Goal: Information Seeking & Learning: Learn about a topic

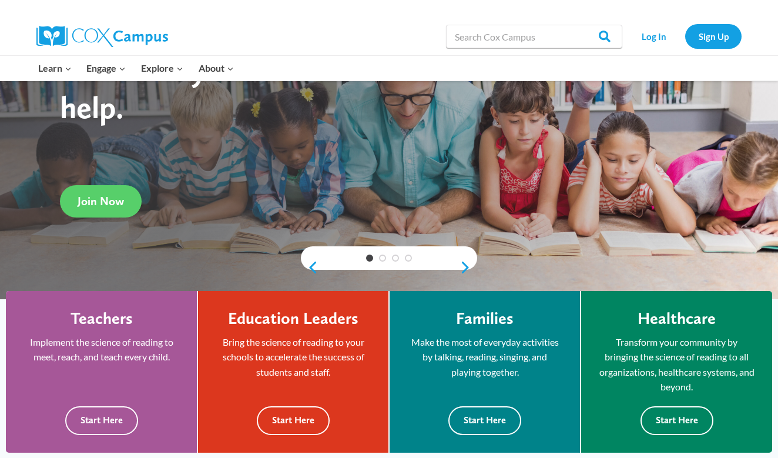
scroll to position [130, 0]
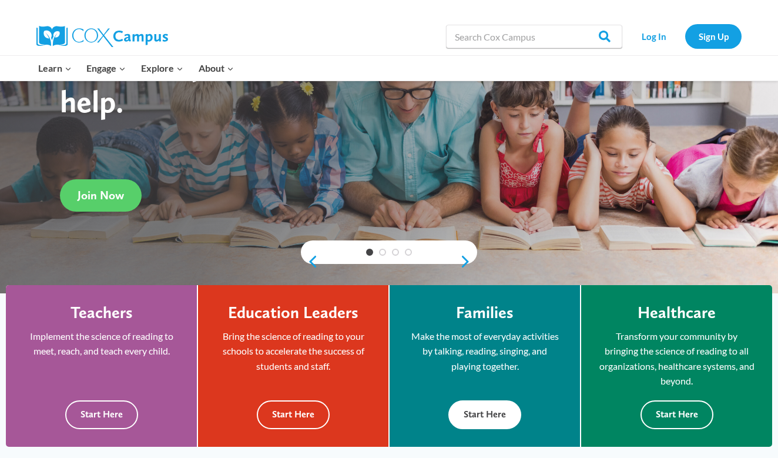
click at [480, 400] on button "Start Here" at bounding box center [484, 414] width 73 height 29
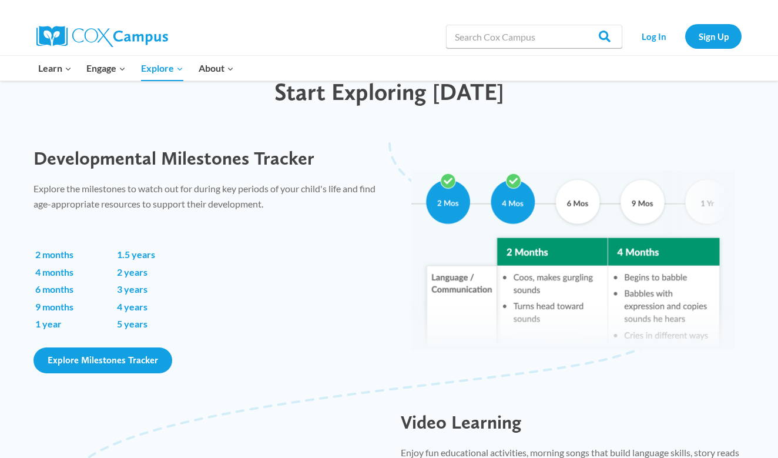
scroll to position [747, 0]
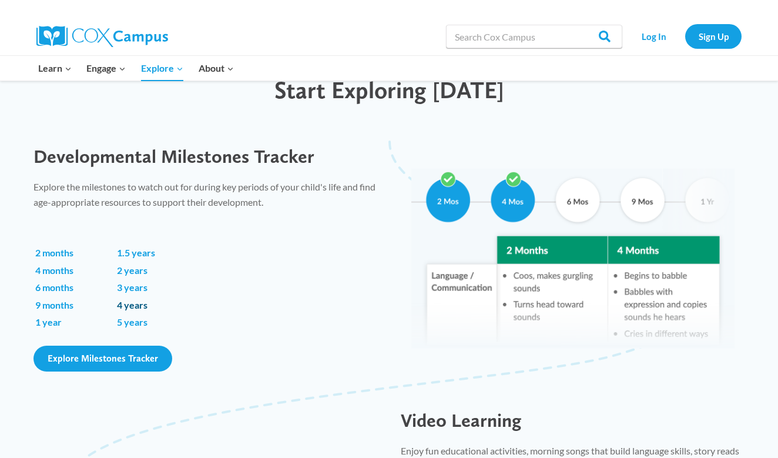
click at [136, 300] on link "4 years" at bounding box center [132, 304] width 31 height 11
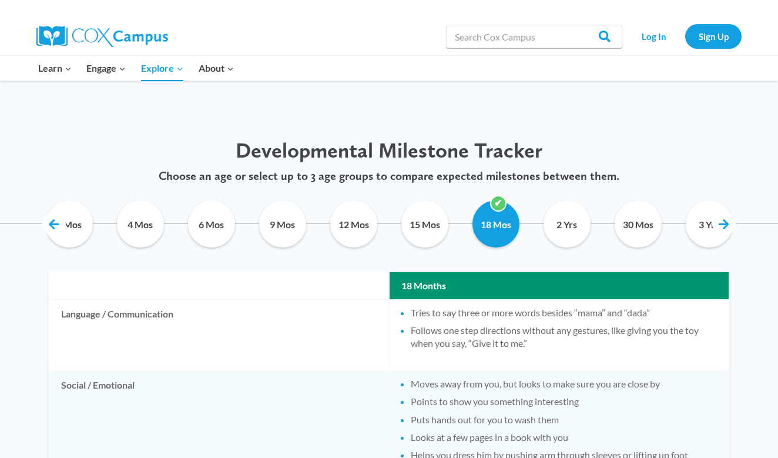
scroll to position [529, 0]
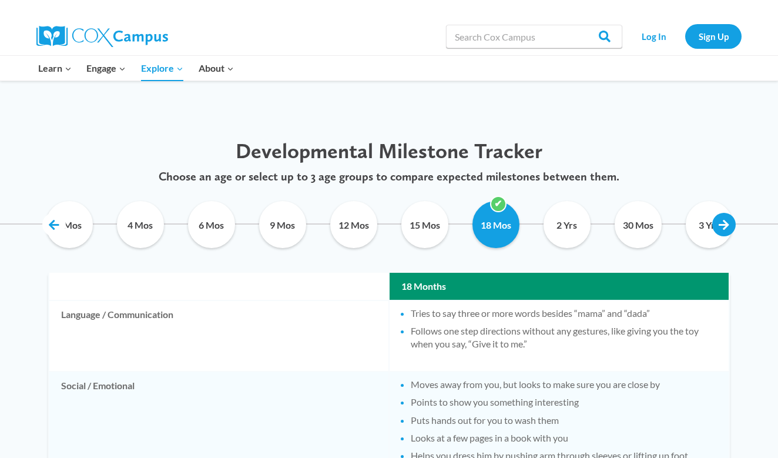
click at [731, 217] on link at bounding box center [723, 224] width 23 height 23
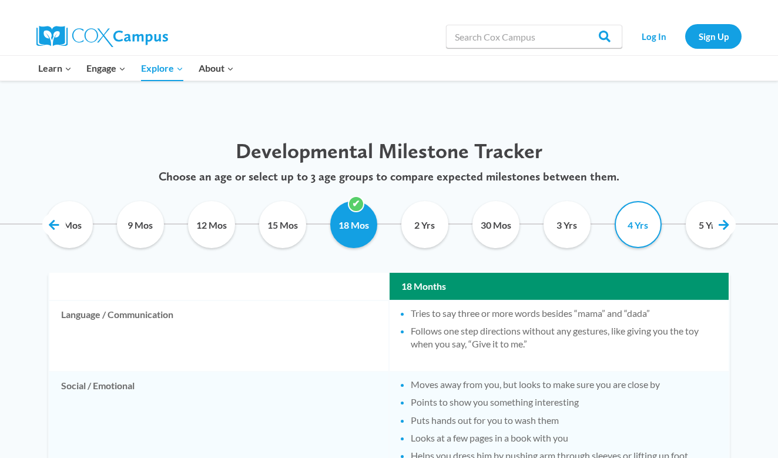
click at [647, 224] on input "4 Yrs" at bounding box center [637, 224] width 53 height 47
checkbox input "true"
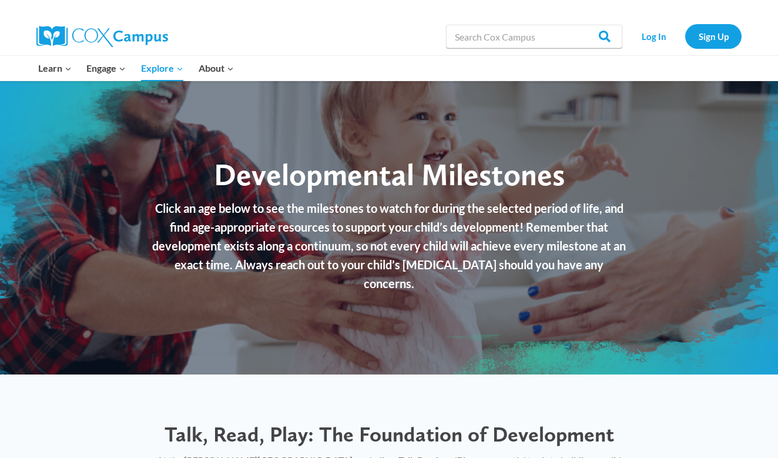
scroll to position [0, 0]
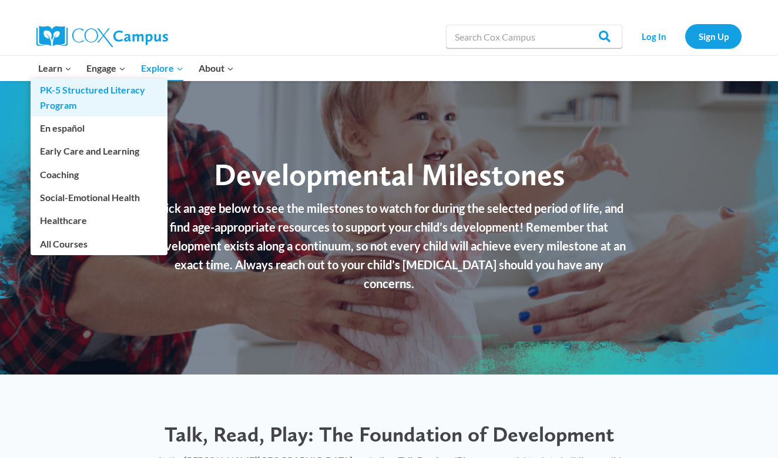
click at [64, 88] on link "PK-5 Structured Literacy Program" at bounding box center [99, 98] width 137 height 38
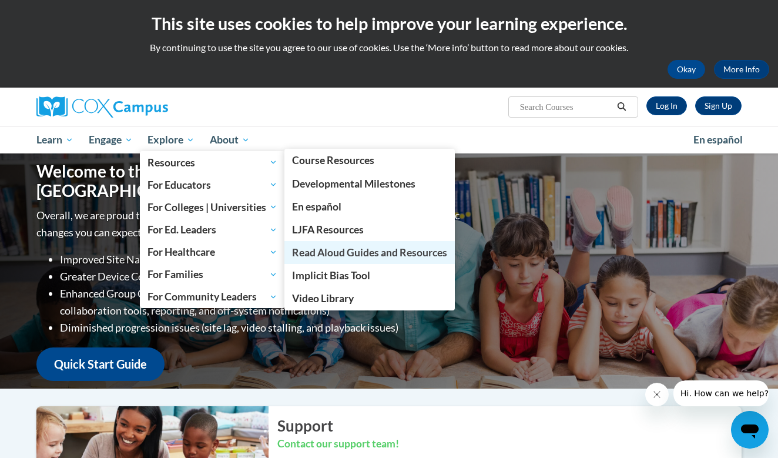
click at [313, 247] on span "Read Aloud Guides and Resources" at bounding box center [369, 252] width 155 height 12
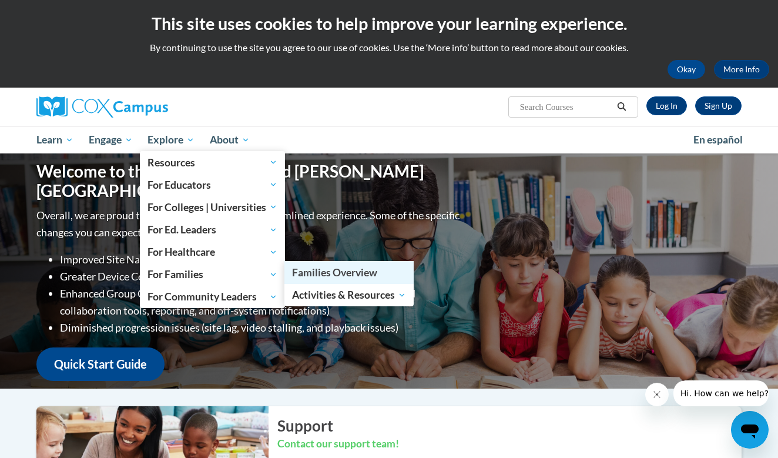
click at [321, 273] on span "Families Overview" at bounding box center [334, 272] width 85 height 12
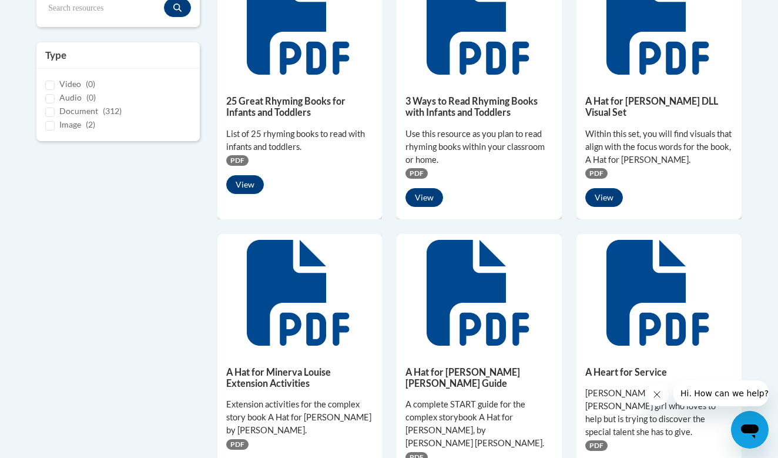
scroll to position [321, 0]
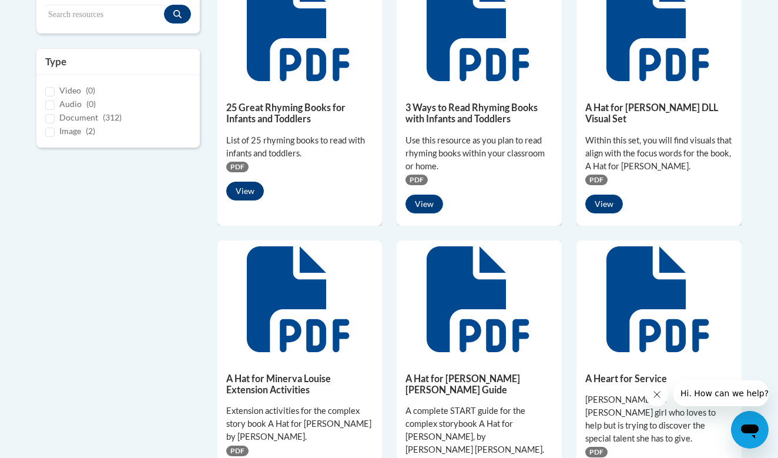
click at [246, 186] on button "View" at bounding box center [245, 190] width 38 height 19
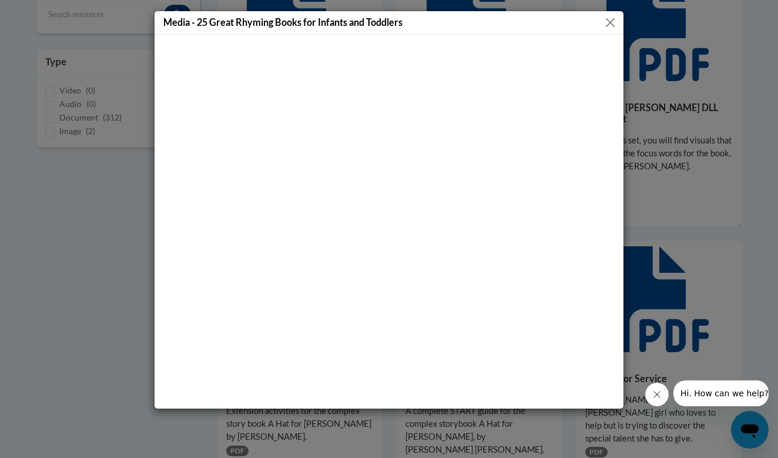
click at [611, 16] on button "Close" at bounding box center [610, 22] width 15 height 15
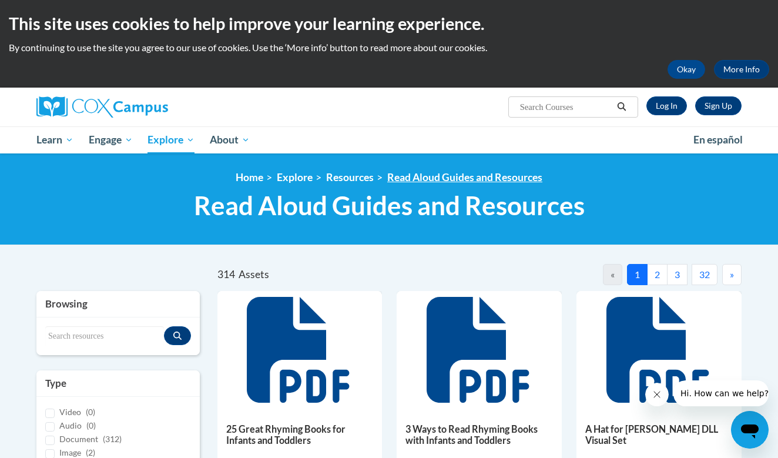
scroll to position [0, 0]
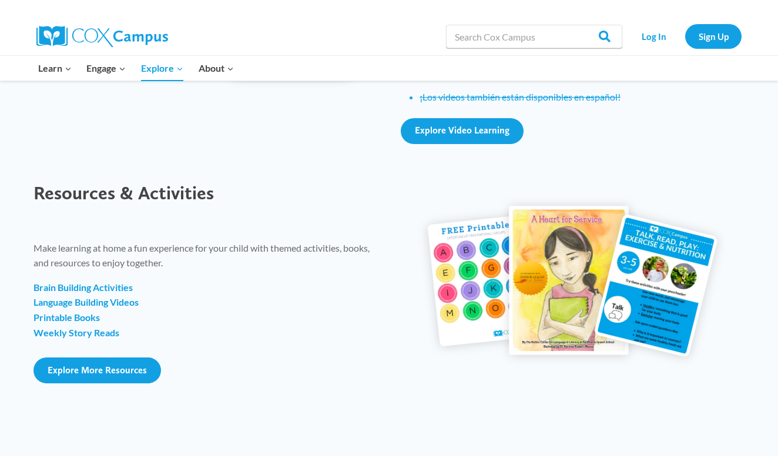
scroll to position [1310, 0]
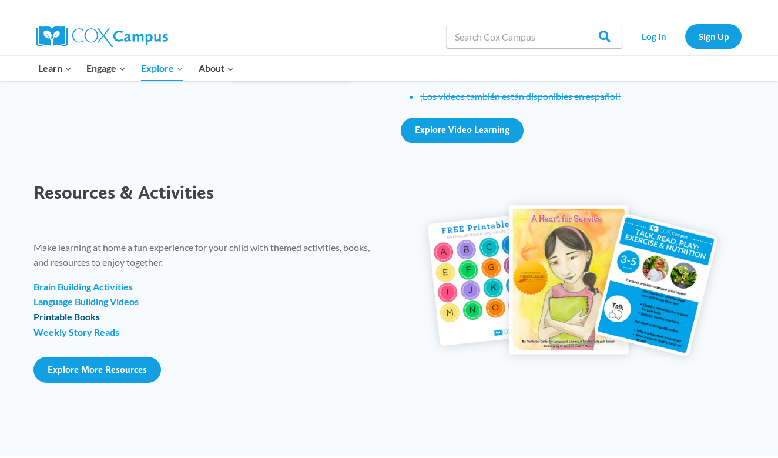
click at [91, 311] on strong "Printable Books" at bounding box center [66, 316] width 66 height 11
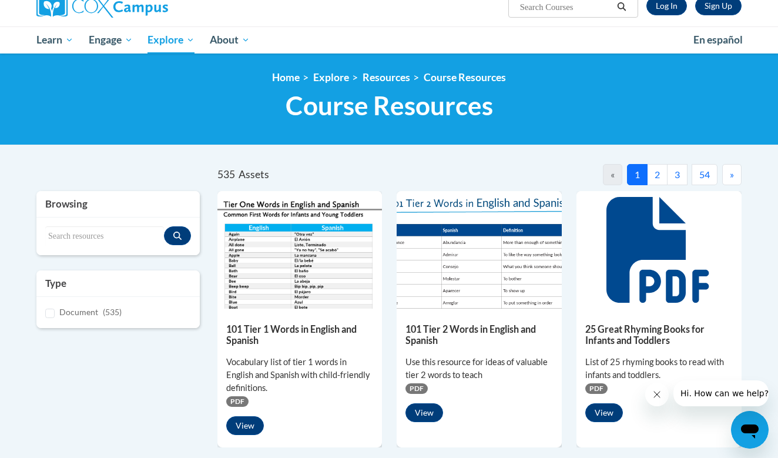
scroll to position [110, 0]
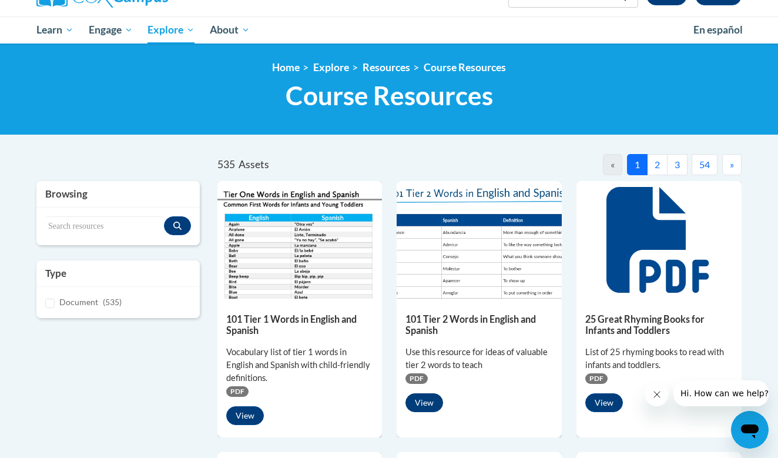
click at [425, 398] on button "View" at bounding box center [424, 402] width 38 height 19
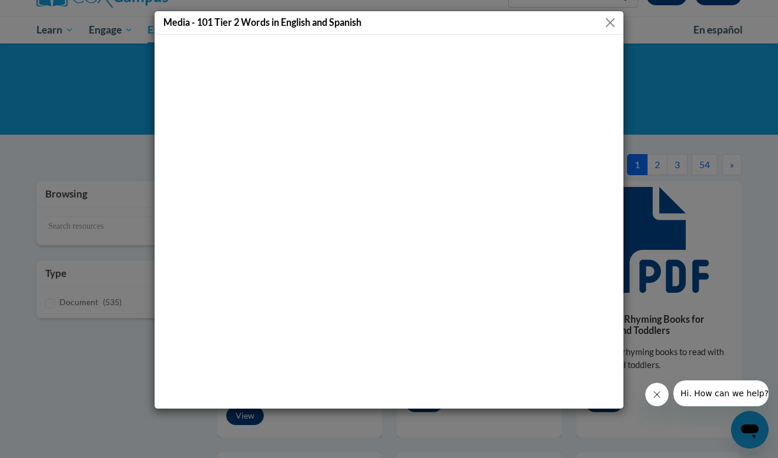
click at [611, 23] on button "Close" at bounding box center [610, 22] width 15 height 15
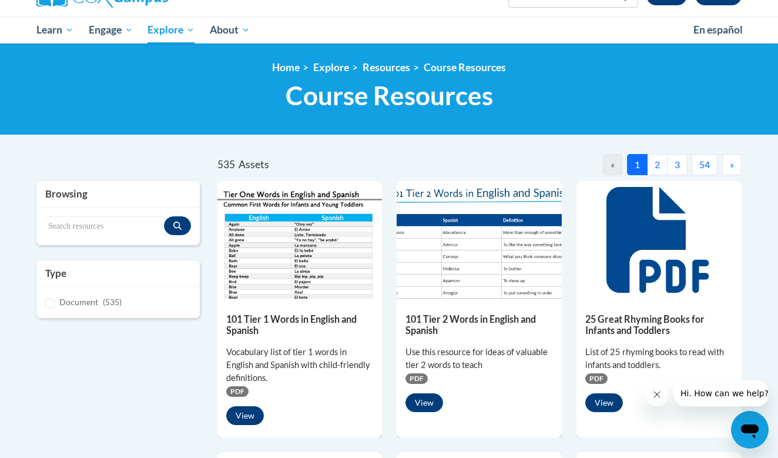
click at [243, 409] on button "View" at bounding box center [245, 415] width 38 height 19
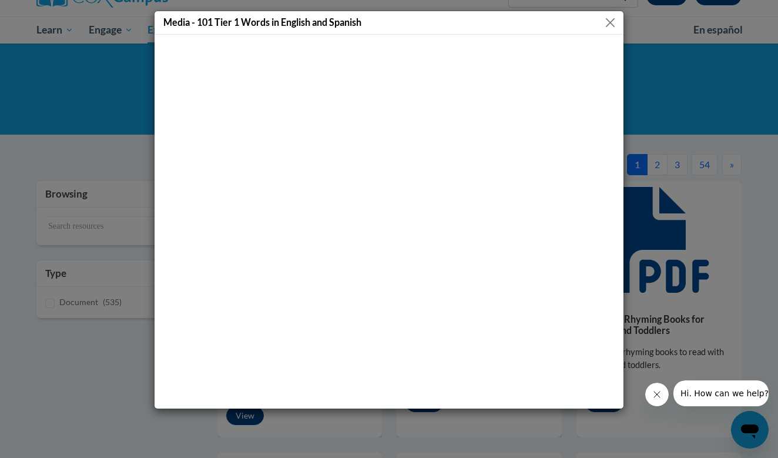
click at [607, 23] on button "Close" at bounding box center [610, 22] width 15 height 15
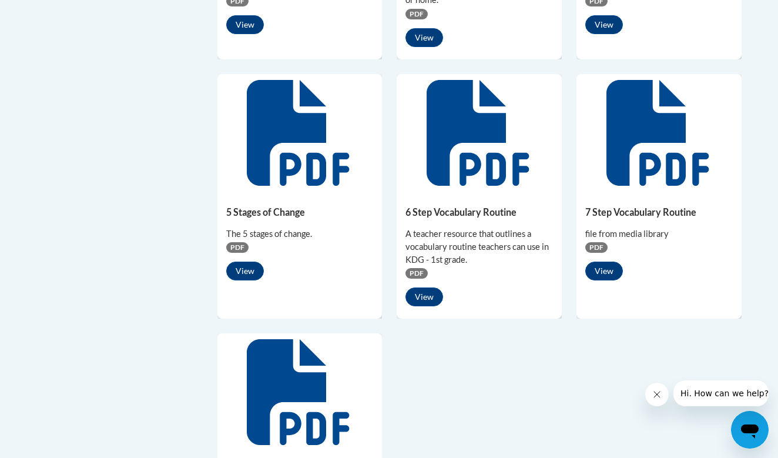
scroll to position [737, 0]
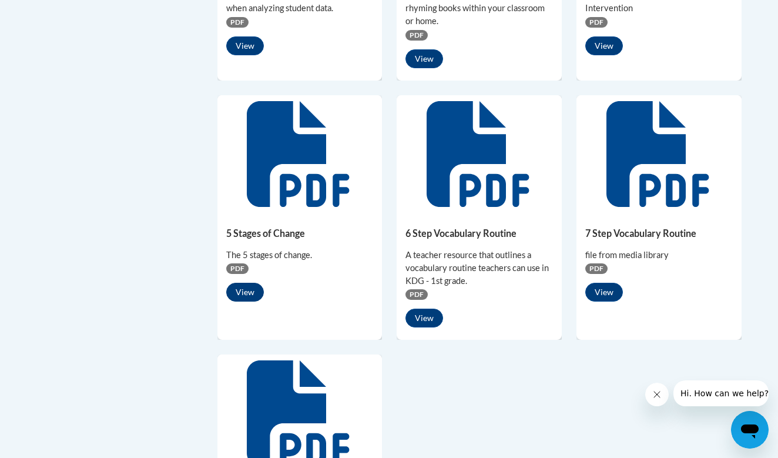
click at [242, 292] on button "View" at bounding box center [245, 292] width 38 height 19
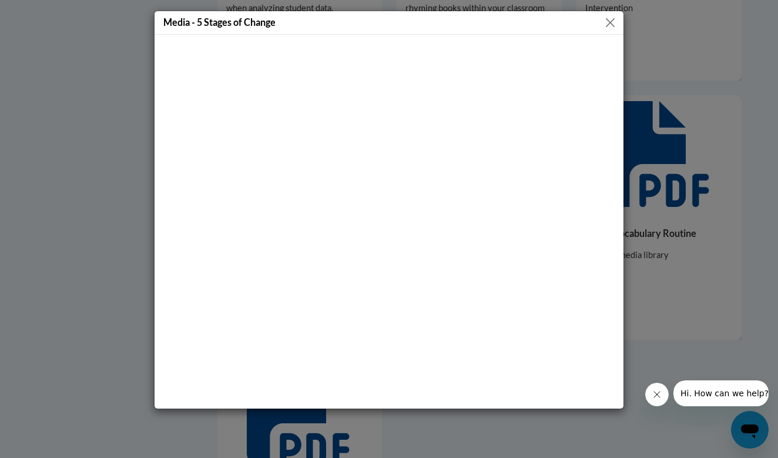
click at [608, 21] on button "Close" at bounding box center [610, 22] width 15 height 15
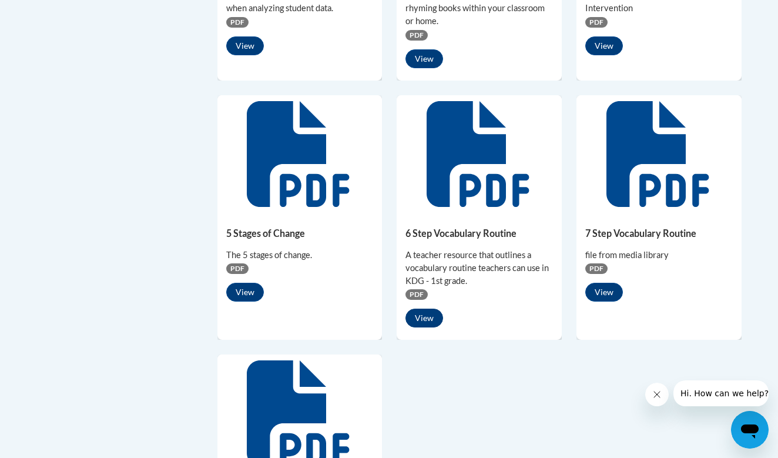
click at [427, 314] on button "View" at bounding box center [424, 317] width 38 height 19
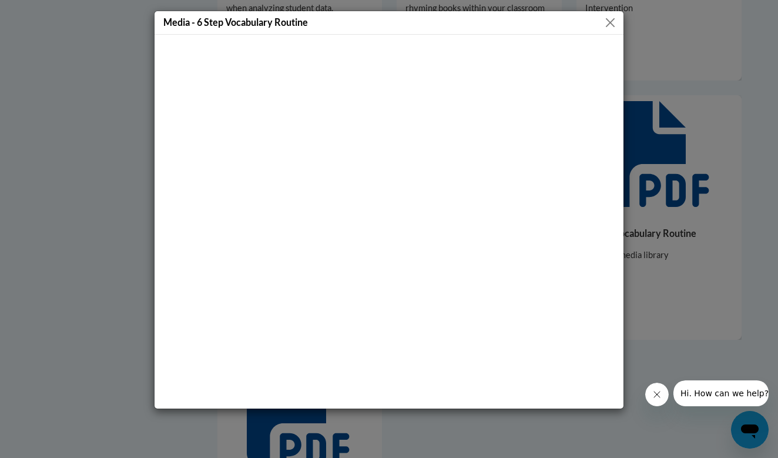
click at [611, 17] on button "Close" at bounding box center [610, 22] width 15 height 15
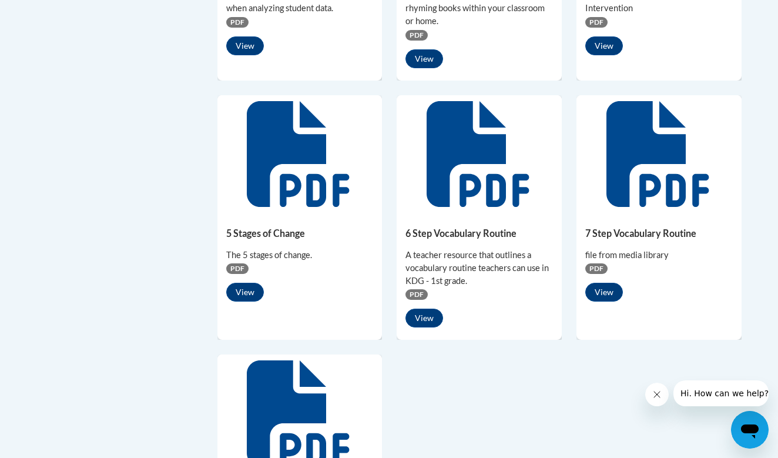
scroll to position [722, 0]
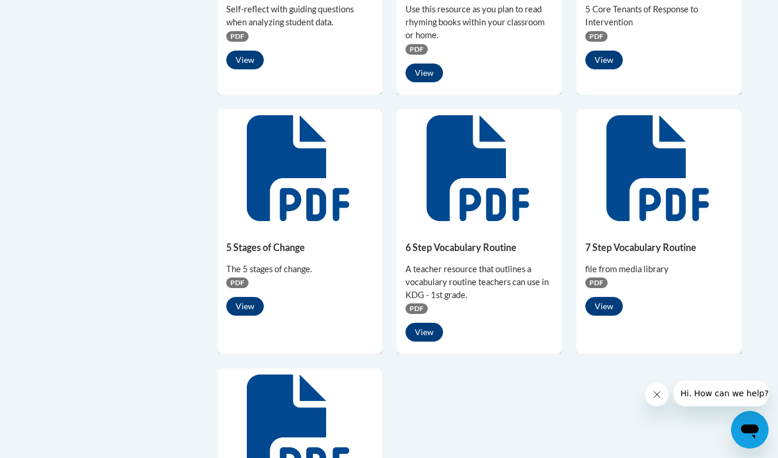
click at [423, 328] on button "View" at bounding box center [424, 331] width 38 height 19
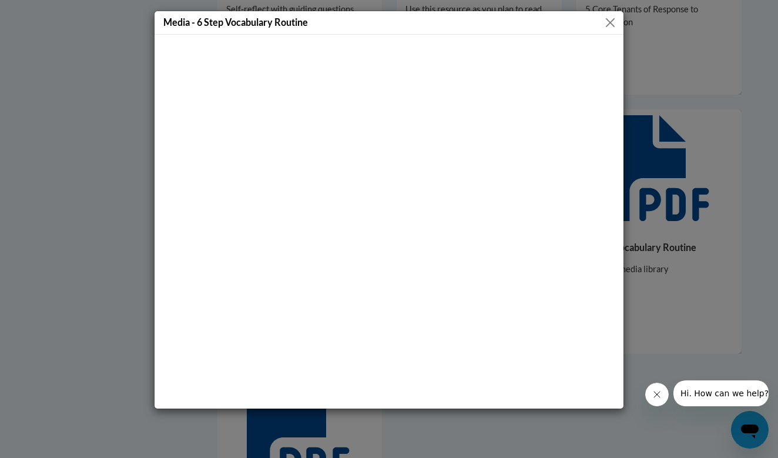
click at [610, 17] on button "Close" at bounding box center [610, 22] width 15 height 15
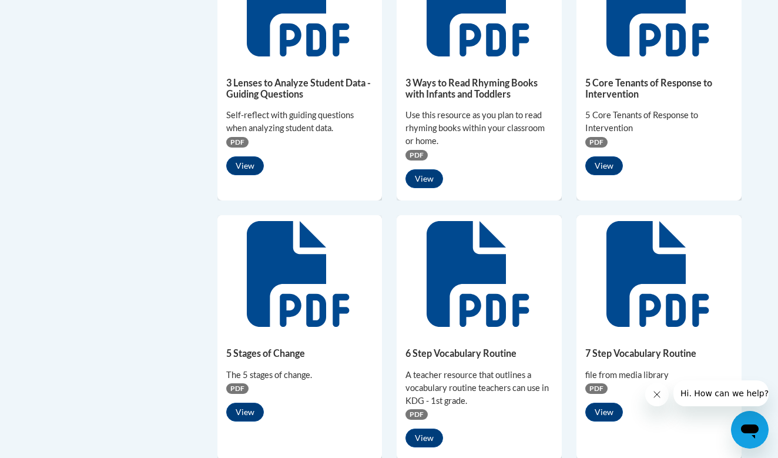
scroll to position [539, 0]
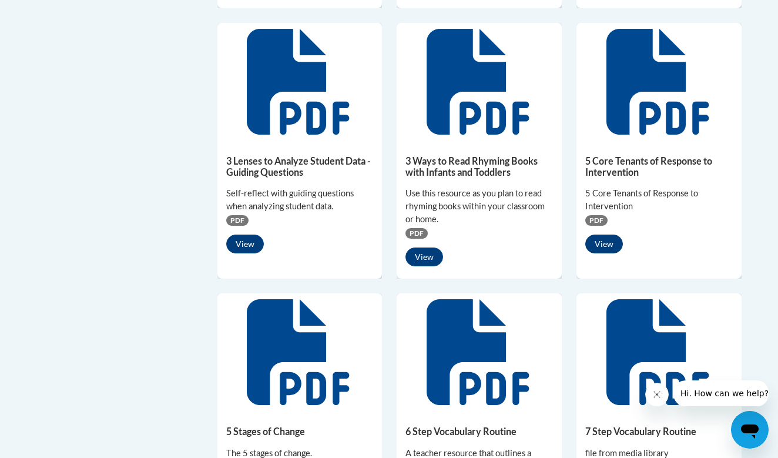
click at [604, 240] on button "View" at bounding box center [604, 243] width 38 height 19
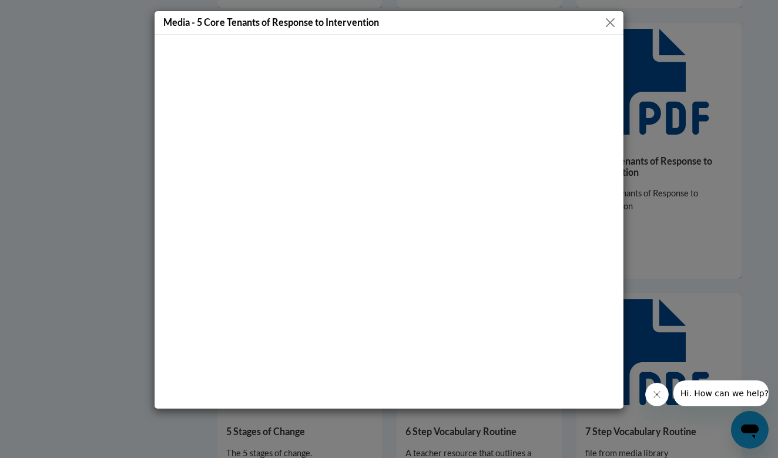
click at [608, 20] on button "Close" at bounding box center [610, 22] width 15 height 15
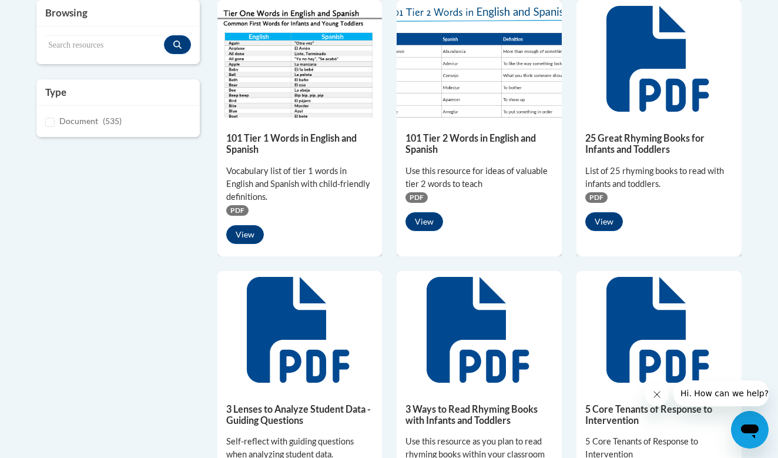
scroll to position [278, 0]
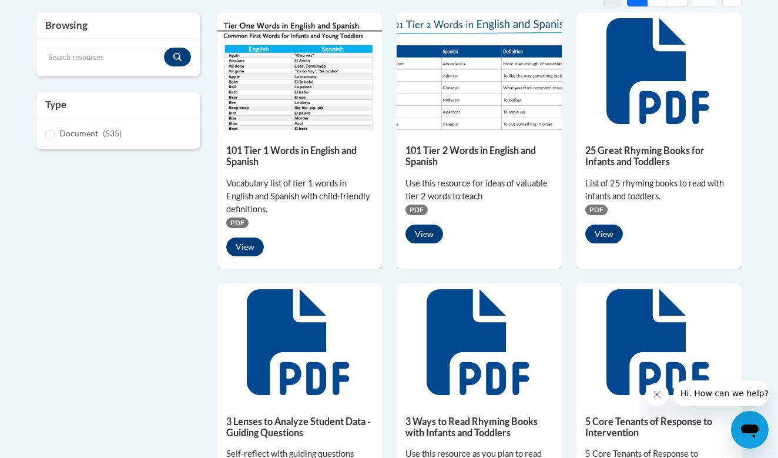
click at [244, 246] on button "View" at bounding box center [245, 246] width 38 height 19
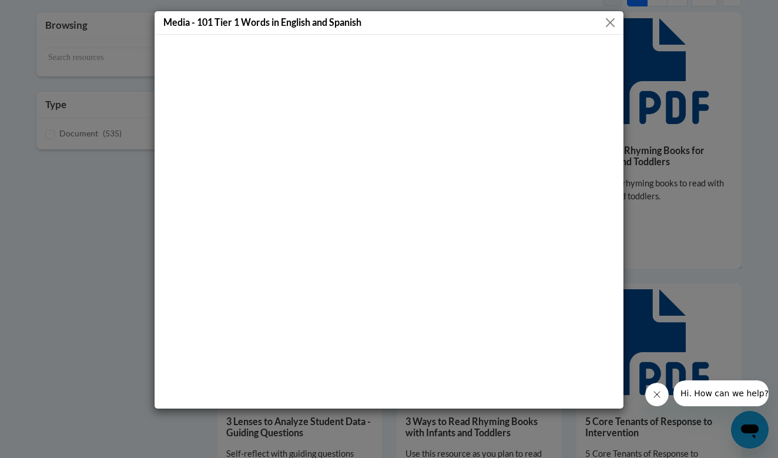
click at [610, 22] on button "Close" at bounding box center [610, 22] width 15 height 15
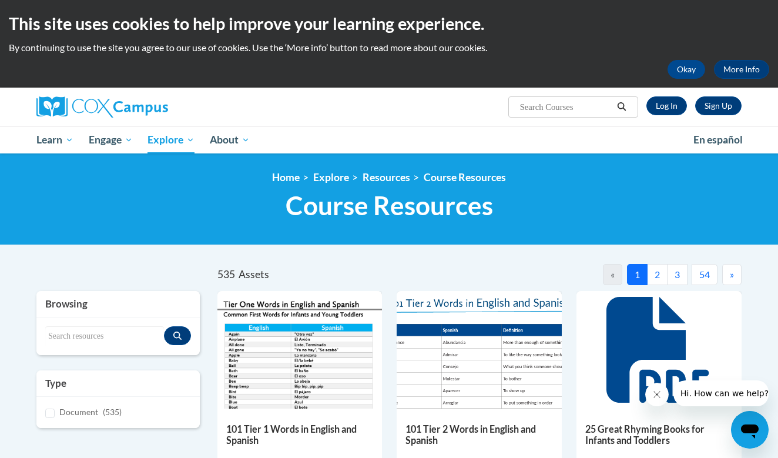
scroll to position [0, 0]
